Goal: Go to known website: Access a specific website the user already knows

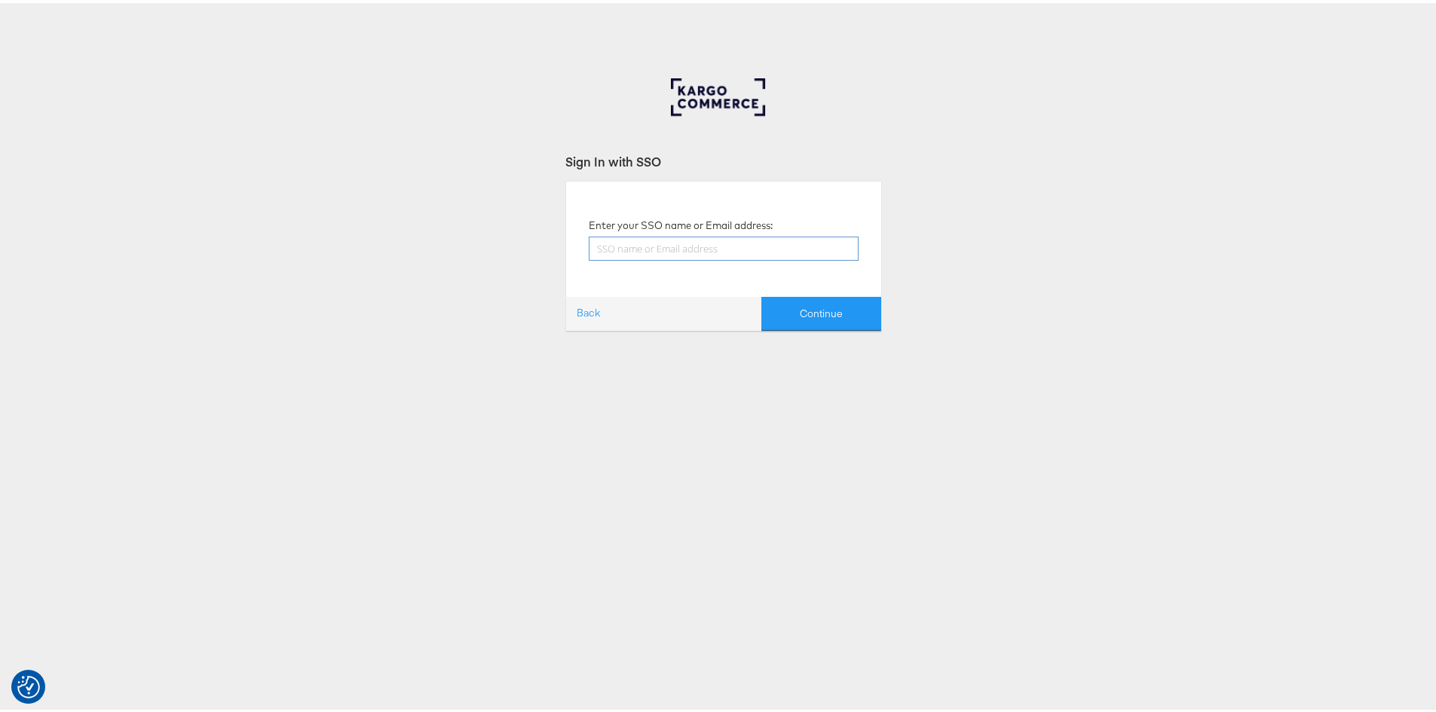
click at [619, 248] on input "text" at bounding box center [724, 246] width 270 height 24
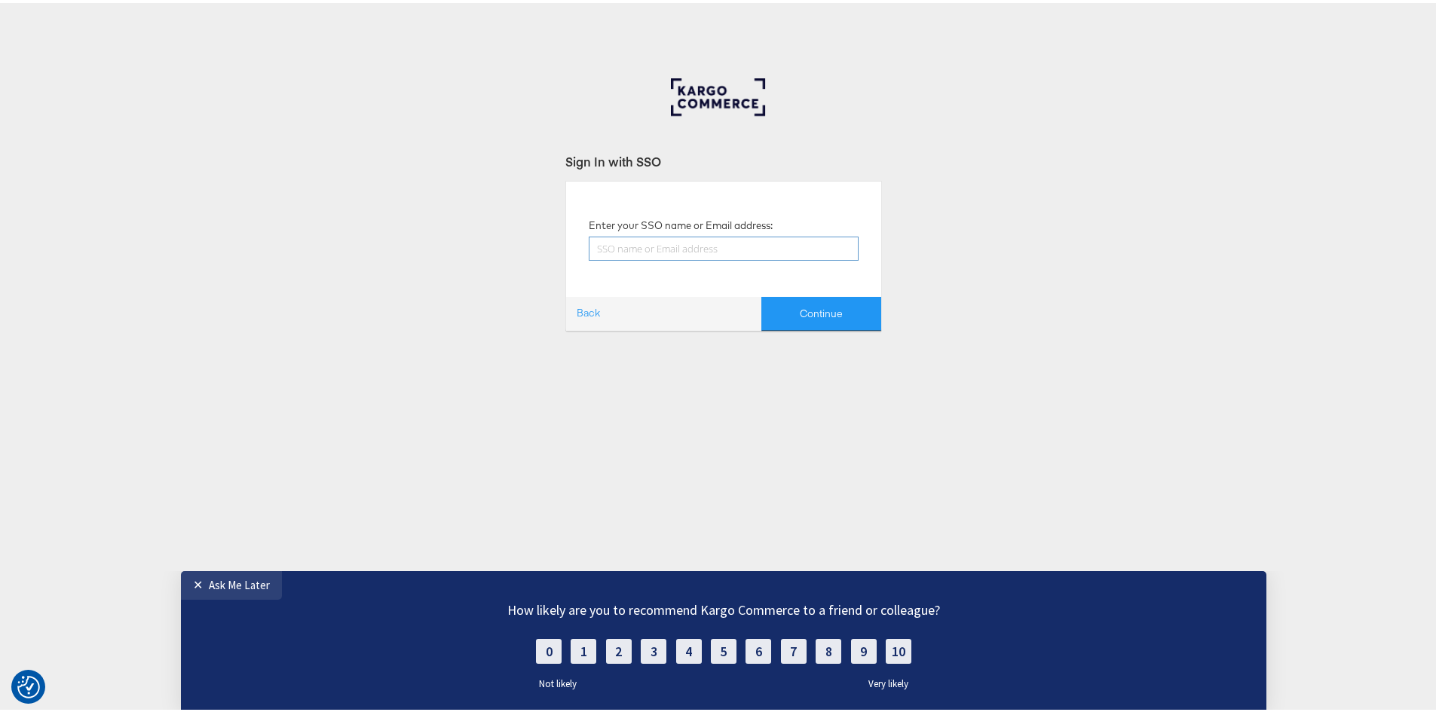
type input "[EMAIL_ADDRESS][PERSON_NAME][DOMAIN_NAME]"
click at [786, 306] on button "Continue" at bounding box center [821, 311] width 120 height 34
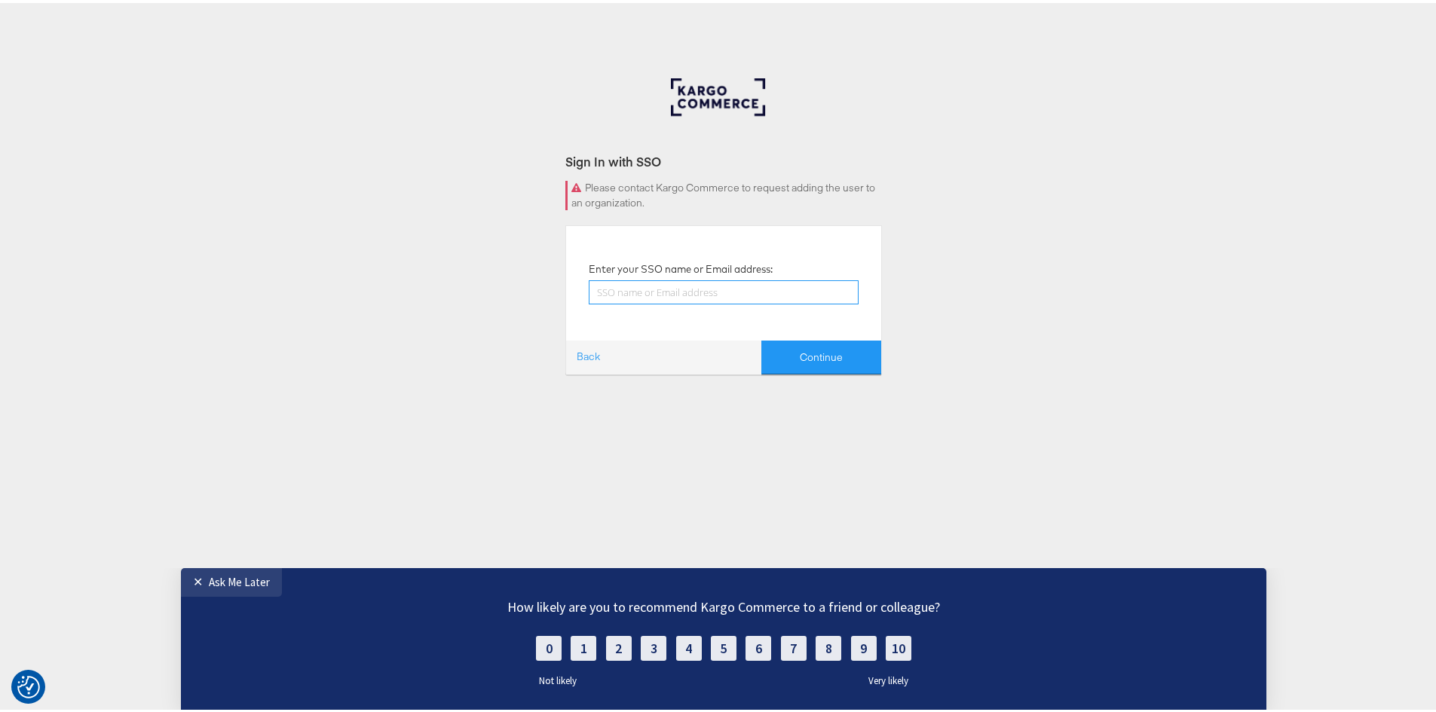
click at [785, 285] on input "text" at bounding box center [724, 289] width 270 height 24
type input "[EMAIL_ADDRESS][PERSON_NAME][DOMAIN_NAME]"
click at [843, 347] on button "Continue" at bounding box center [821, 355] width 120 height 34
